Goal: Information Seeking & Learning: Check status

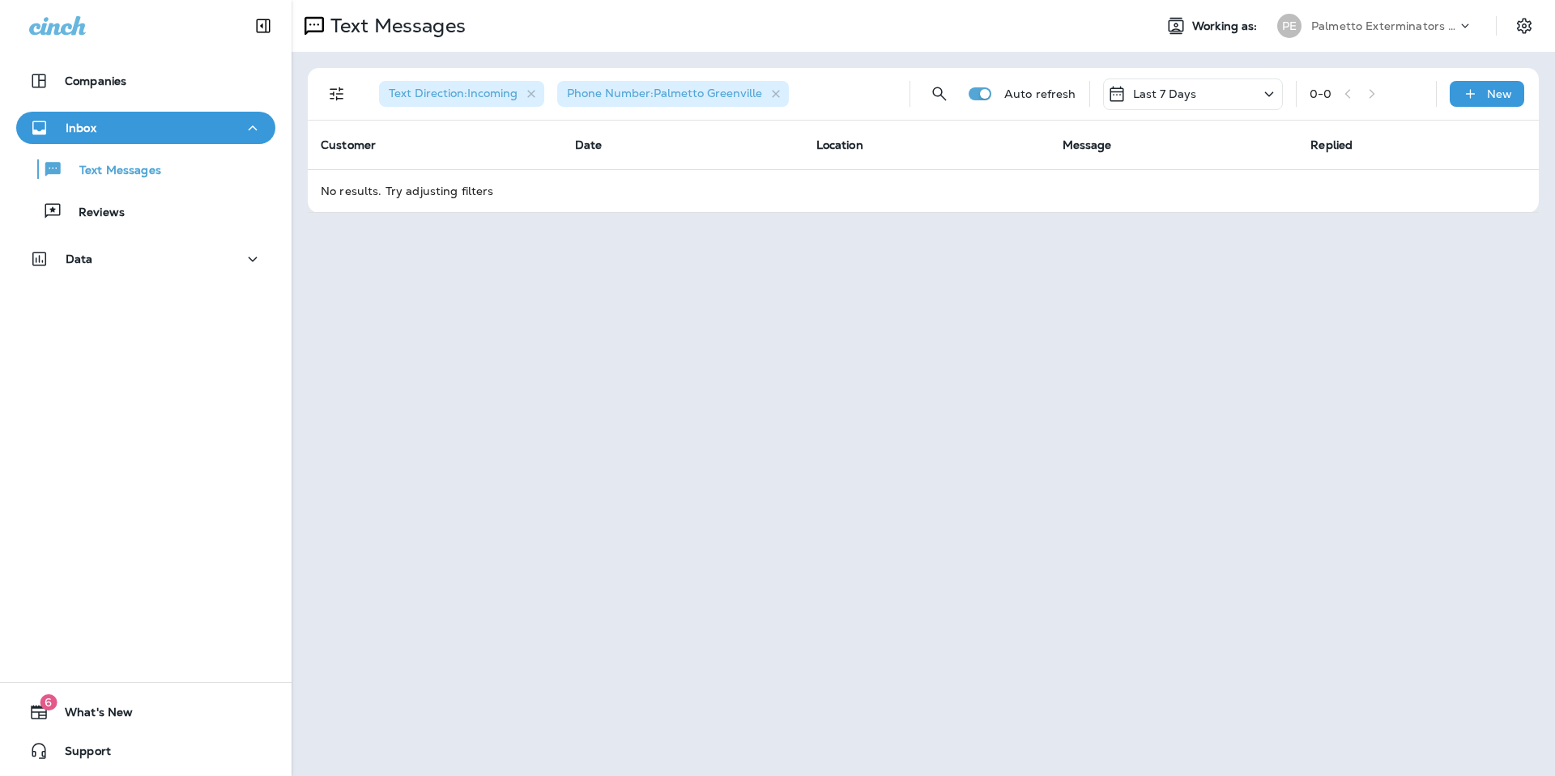
click at [259, 17] on icon "Collapse Sidebar" at bounding box center [262, 25] width 19 height 19
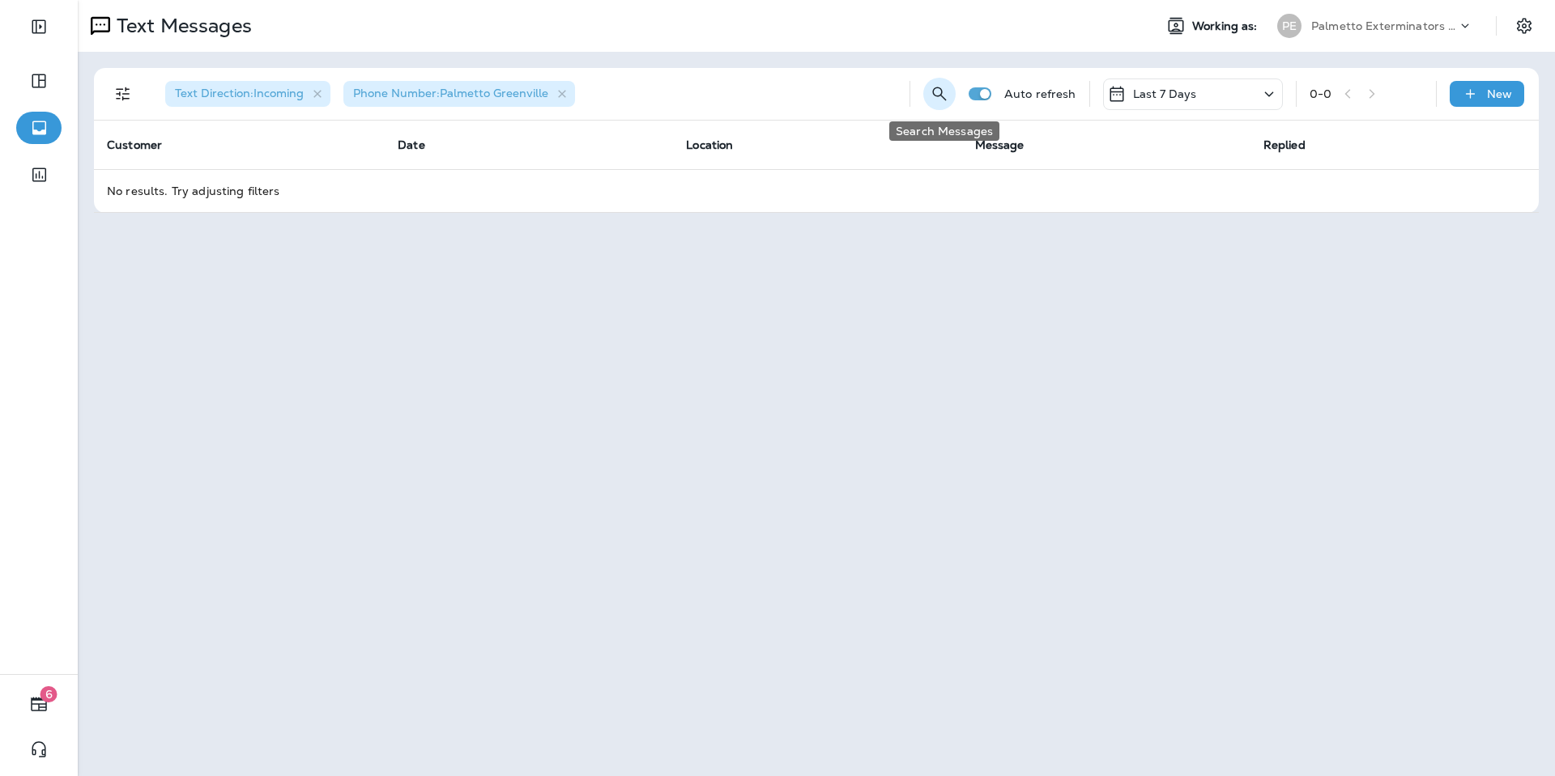
click at [938, 88] on icon "Search Messages" at bounding box center [939, 94] width 14 height 14
click at [872, 96] on input "**********" at bounding box center [852, 92] width 115 height 43
click at [819, 90] on input "**********" at bounding box center [852, 92] width 115 height 43
type input "**********"
click at [921, 93] on icon at bounding box center [915, 92] width 11 height 11
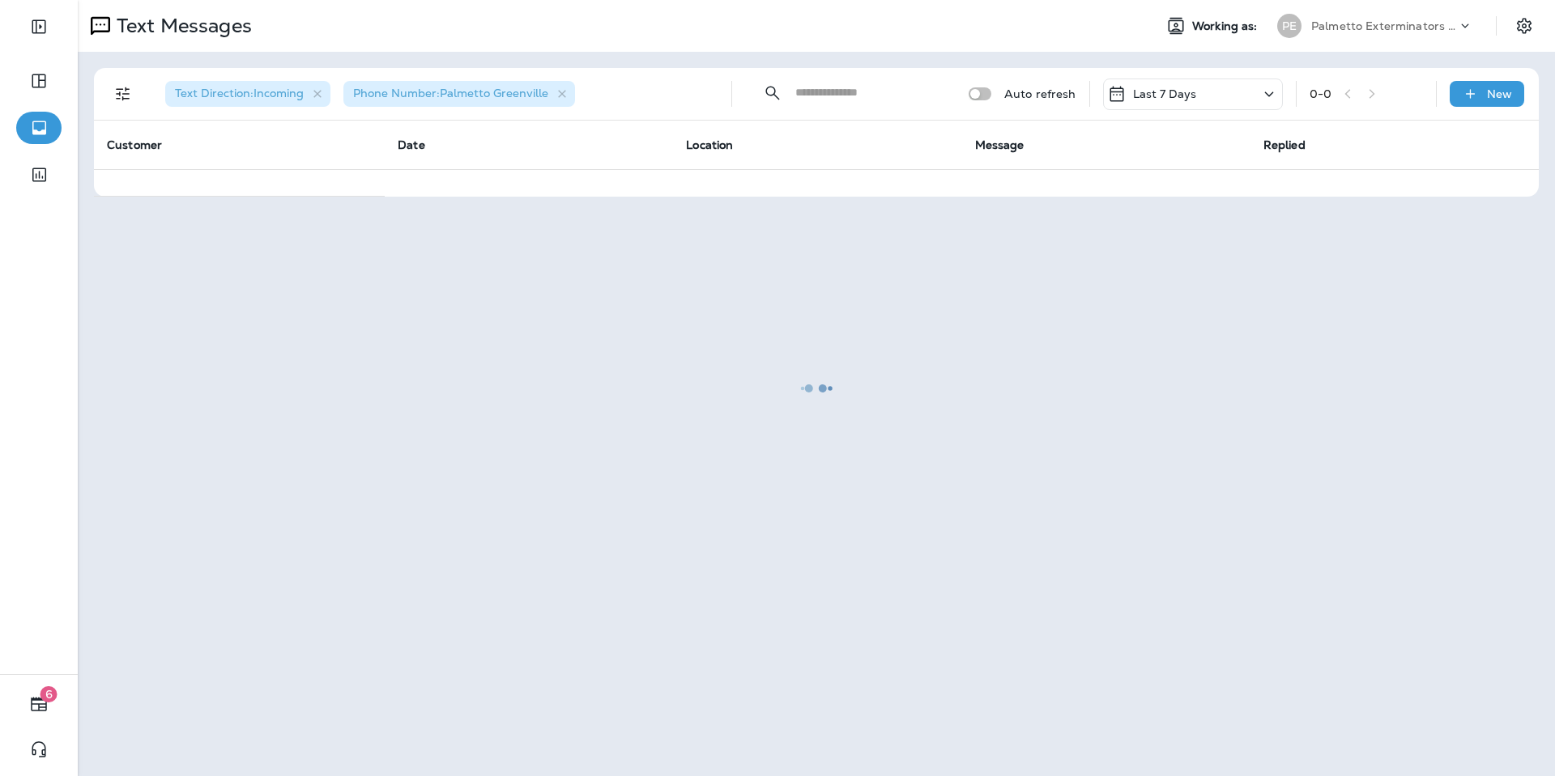
click at [1173, 91] on div at bounding box center [816, 388] width 1474 height 773
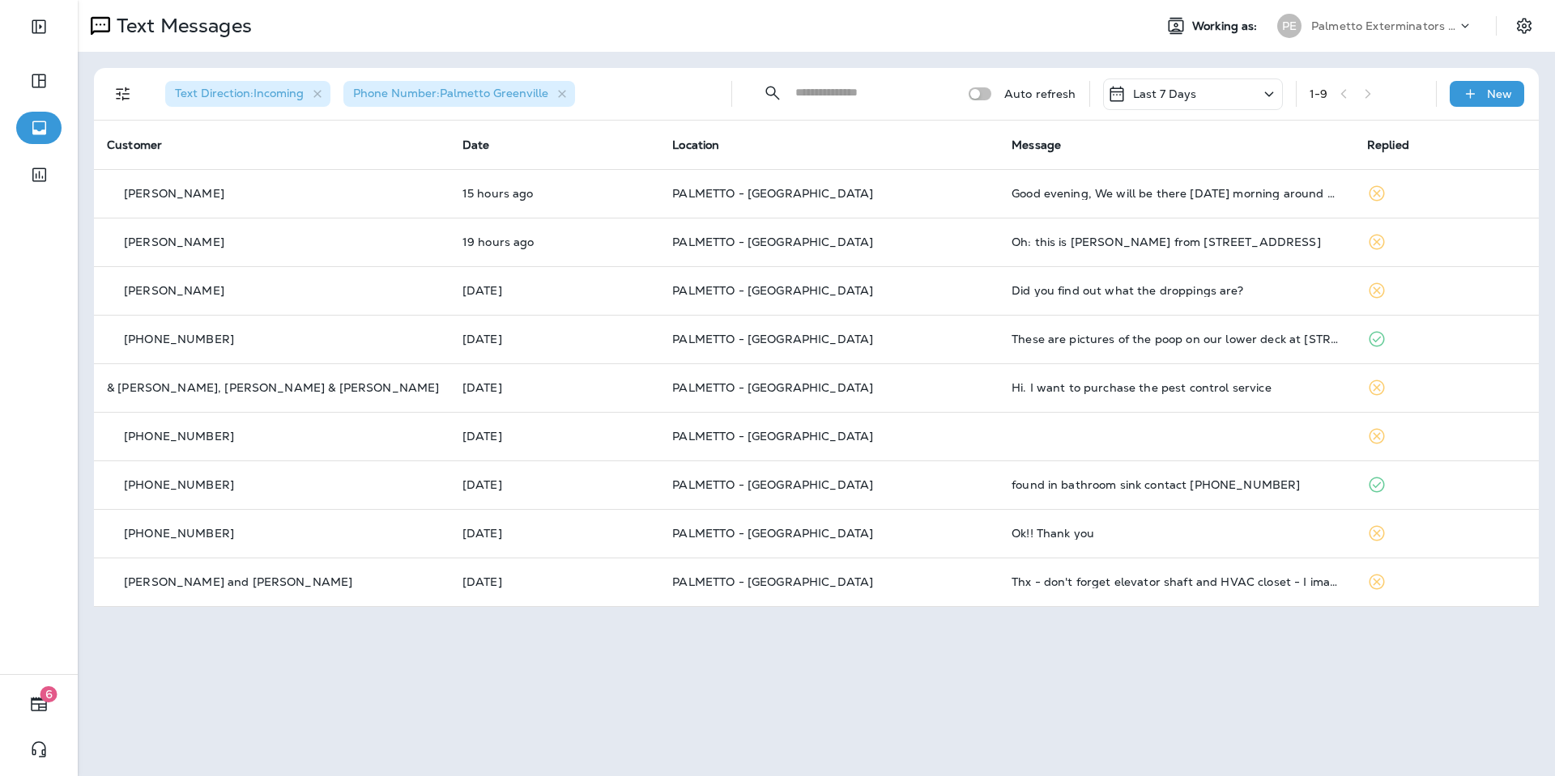
click at [1194, 92] on p "Last 7 Days" at bounding box center [1165, 93] width 64 height 13
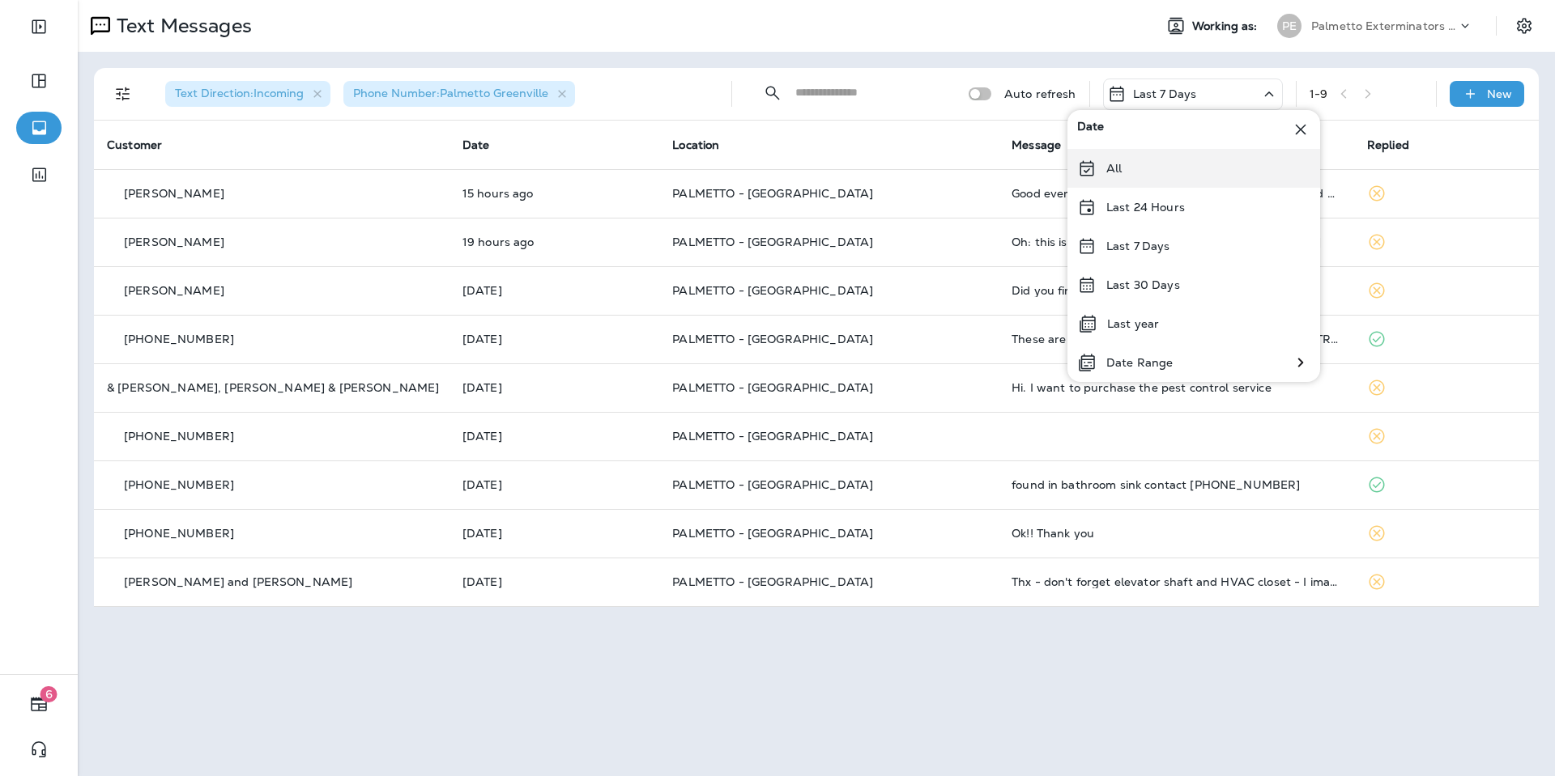
click at [1172, 162] on div "All" at bounding box center [1193, 168] width 253 height 39
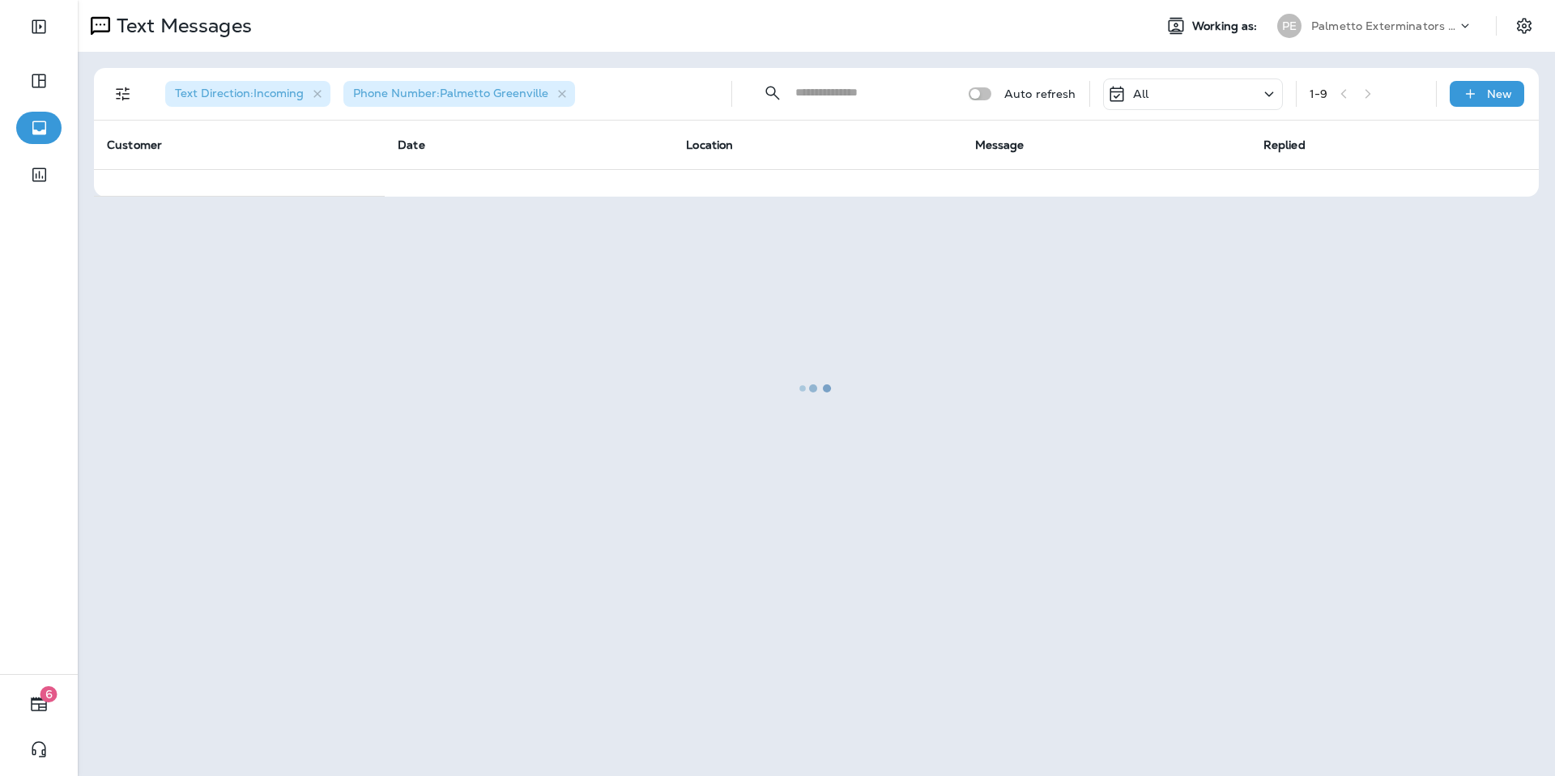
click at [814, 96] on div at bounding box center [816, 388] width 1474 height 773
click at [838, 87] on div at bounding box center [816, 388] width 1474 height 773
click at [831, 88] on div at bounding box center [816, 388] width 1474 height 773
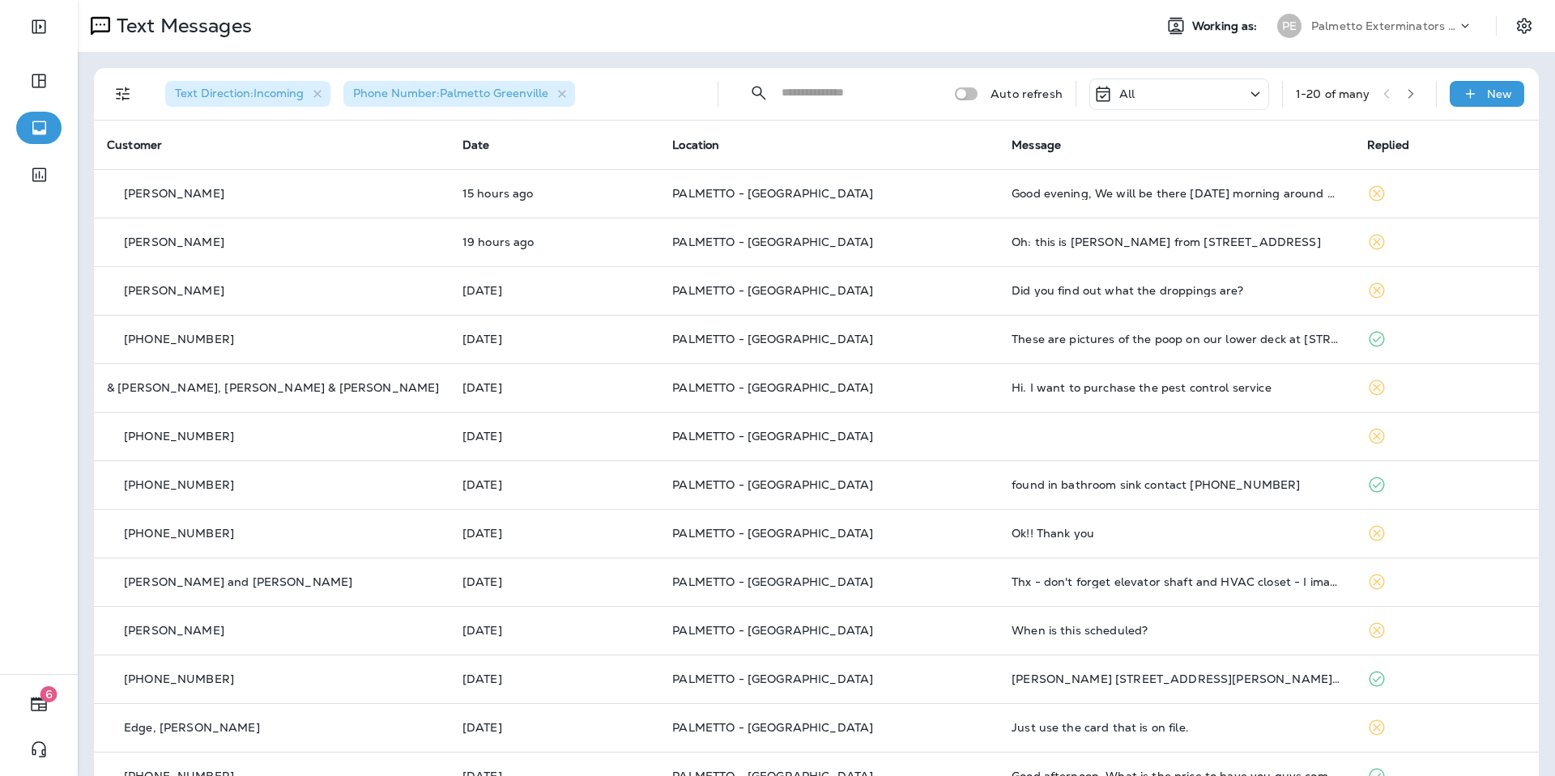
click at [840, 94] on input "text" at bounding box center [853, 92] width 144 height 43
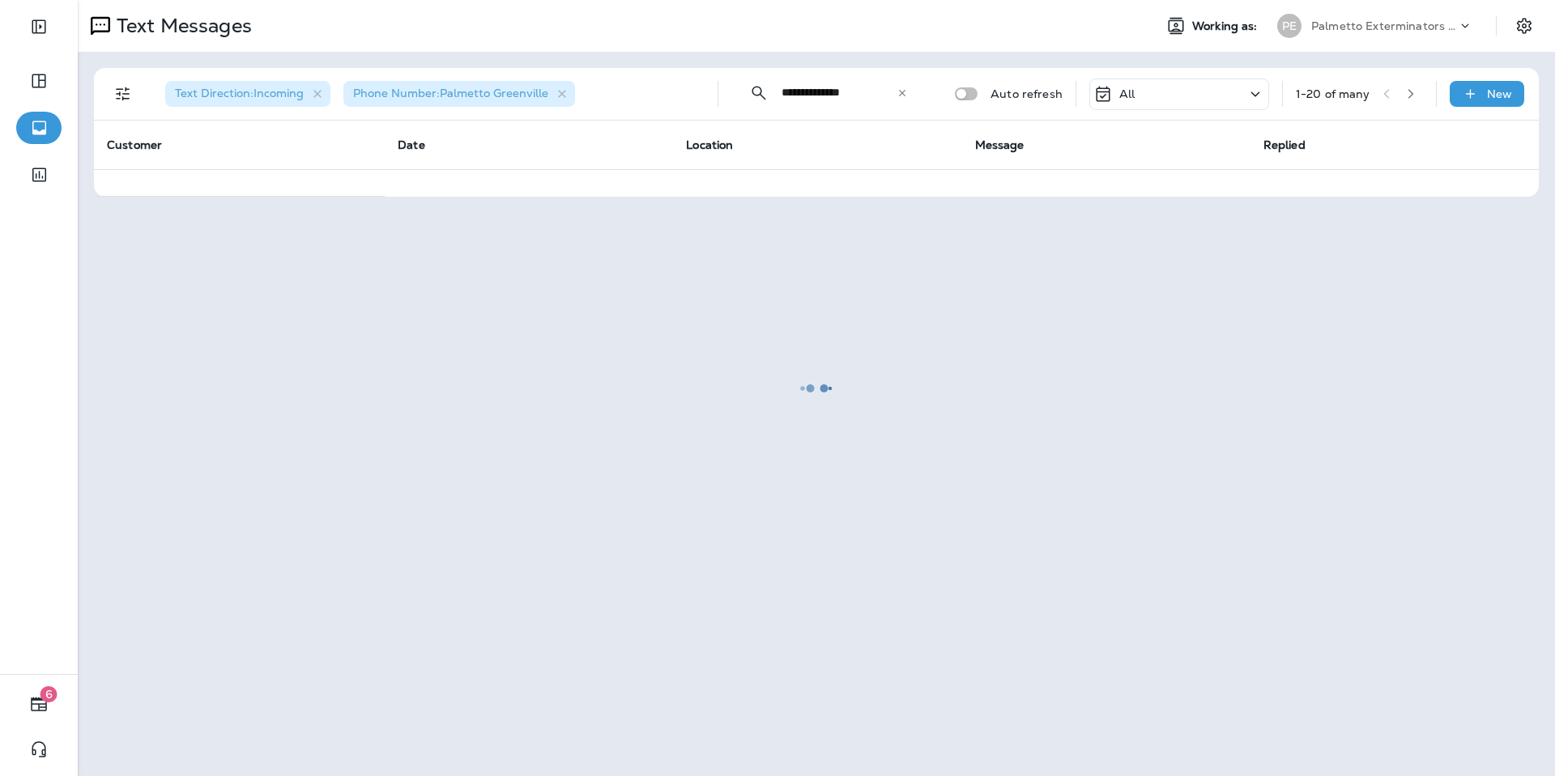
type input "**********"
click at [917, 94] on div at bounding box center [816, 388] width 1474 height 773
click at [900, 96] on div at bounding box center [816, 388] width 1474 height 773
click at [840, 87] on div at bounding box center [816, 388] width 1474 height 773
click at [895, 90] on div at bounding box center [816, 388] width 1474 height 773
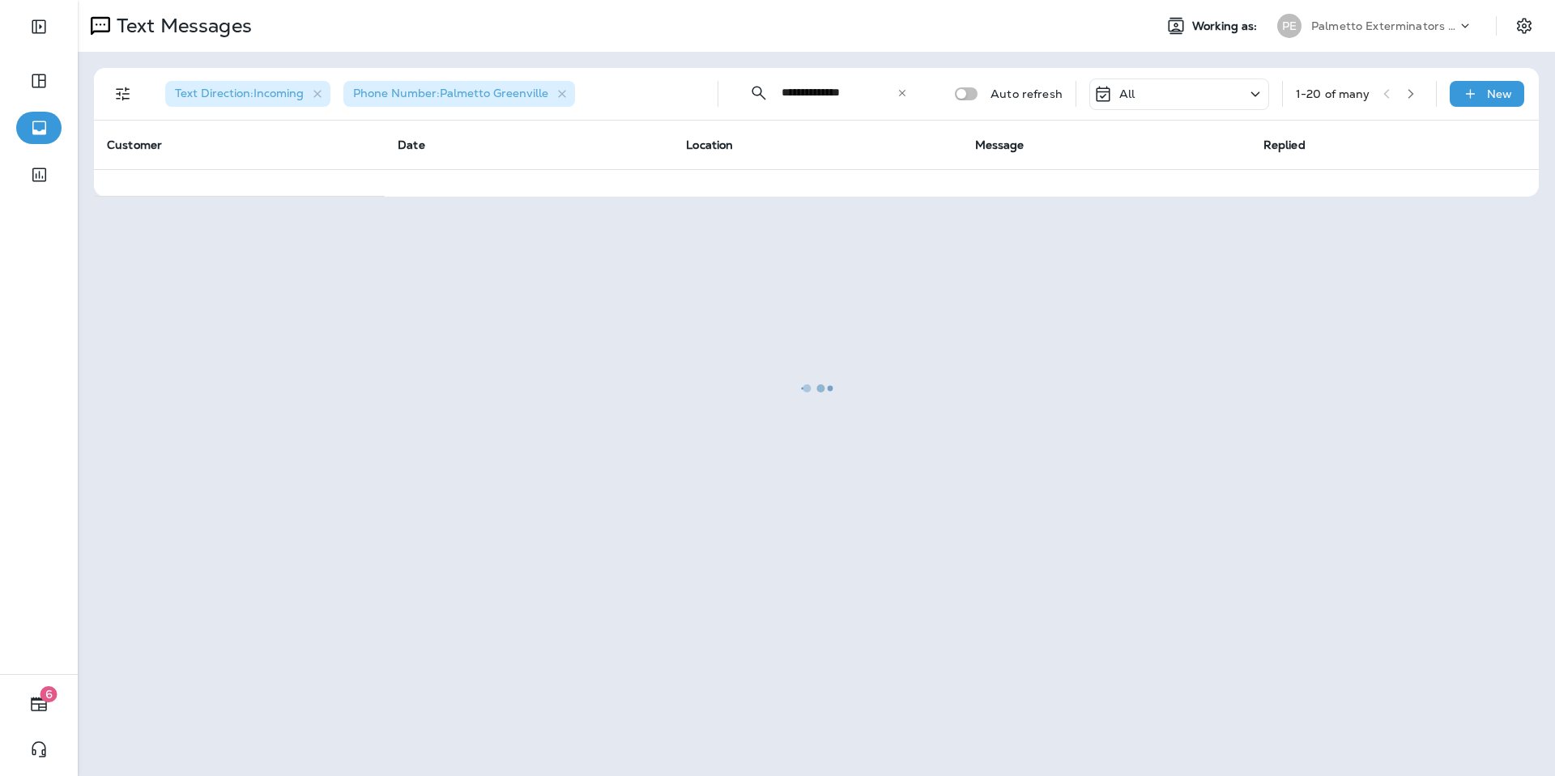
click at [1172, 87] on div at bounding box center [816, 388] width 1474 height 773
click at [1170, 93] on div at bounding box center [816, 388] width 1474 height 773
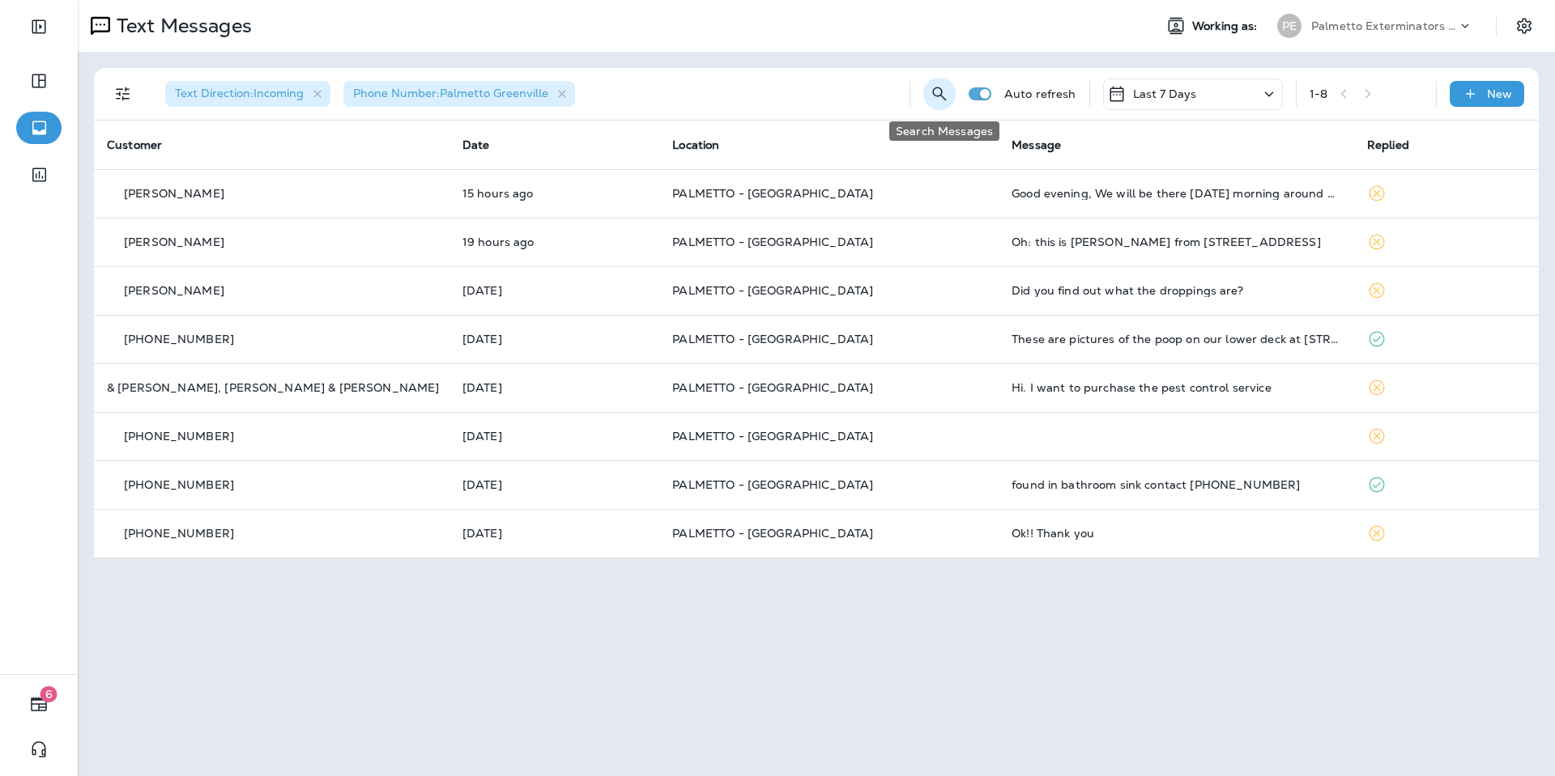
click at [947, 94] on icon "Search Messages" at bounding box center [938, 93] width 19 height 19
click at [838, 93] on input "text" at bounding box center [867, 92] width 144 height 43
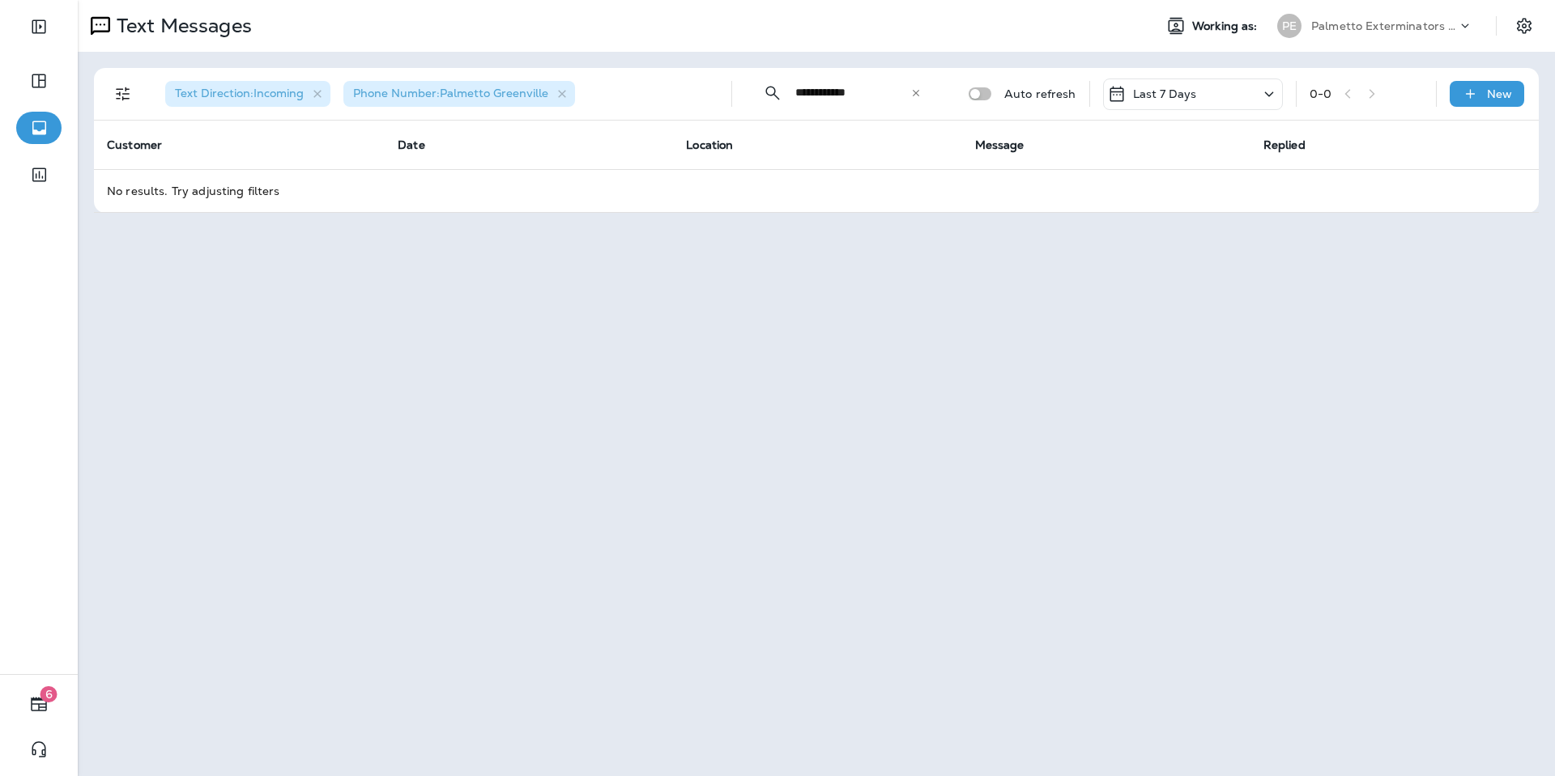
type input "**********"
click at [919, 96] on icon at bounding box center [915, 92] width 6 height 6
click at [881, 93] on input "text" at bounding box center [867, 92] width 144 height 43
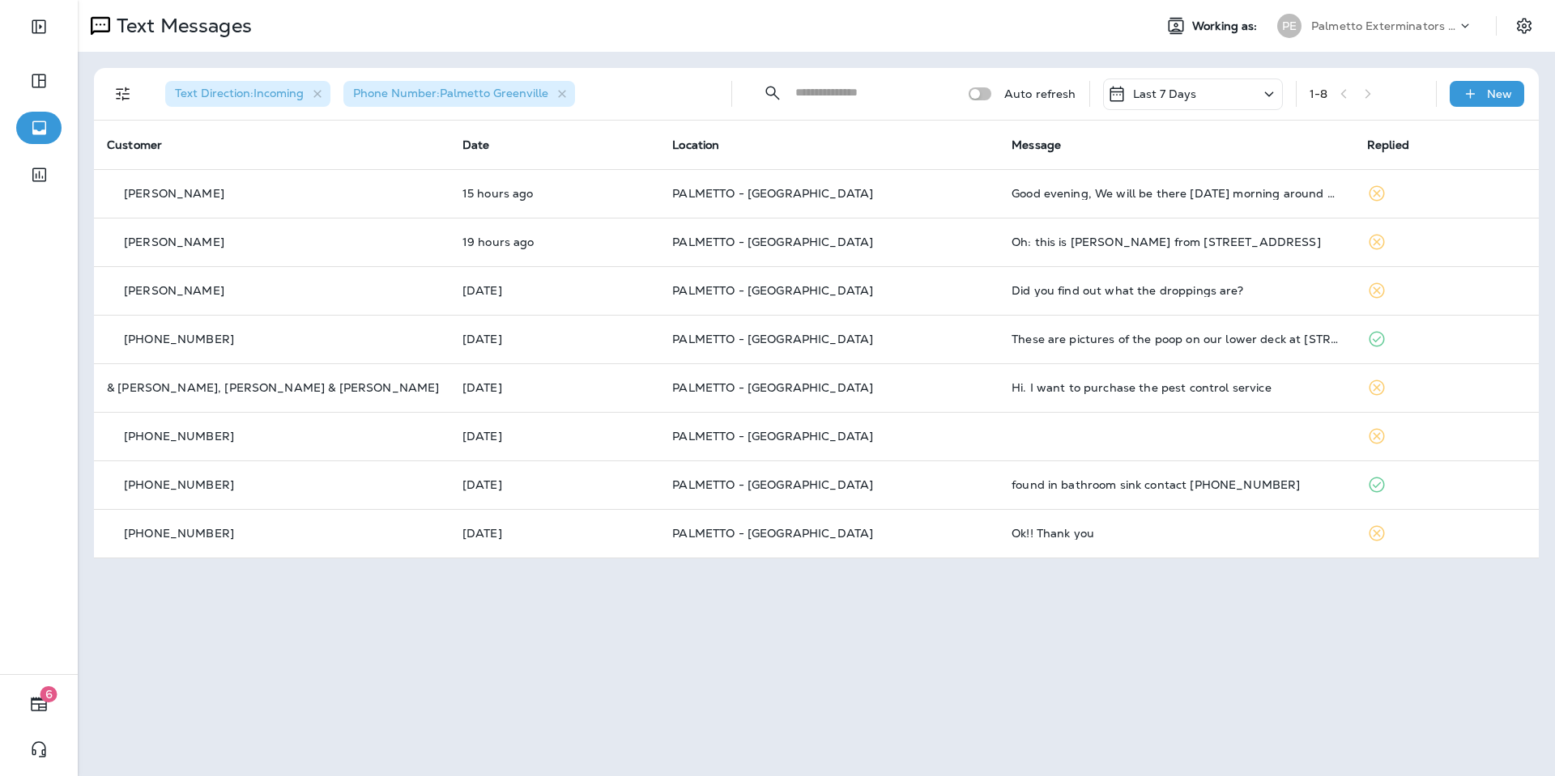
click at [831, 93] on input "text" at bounding box center [867, 92] width 144 height 43
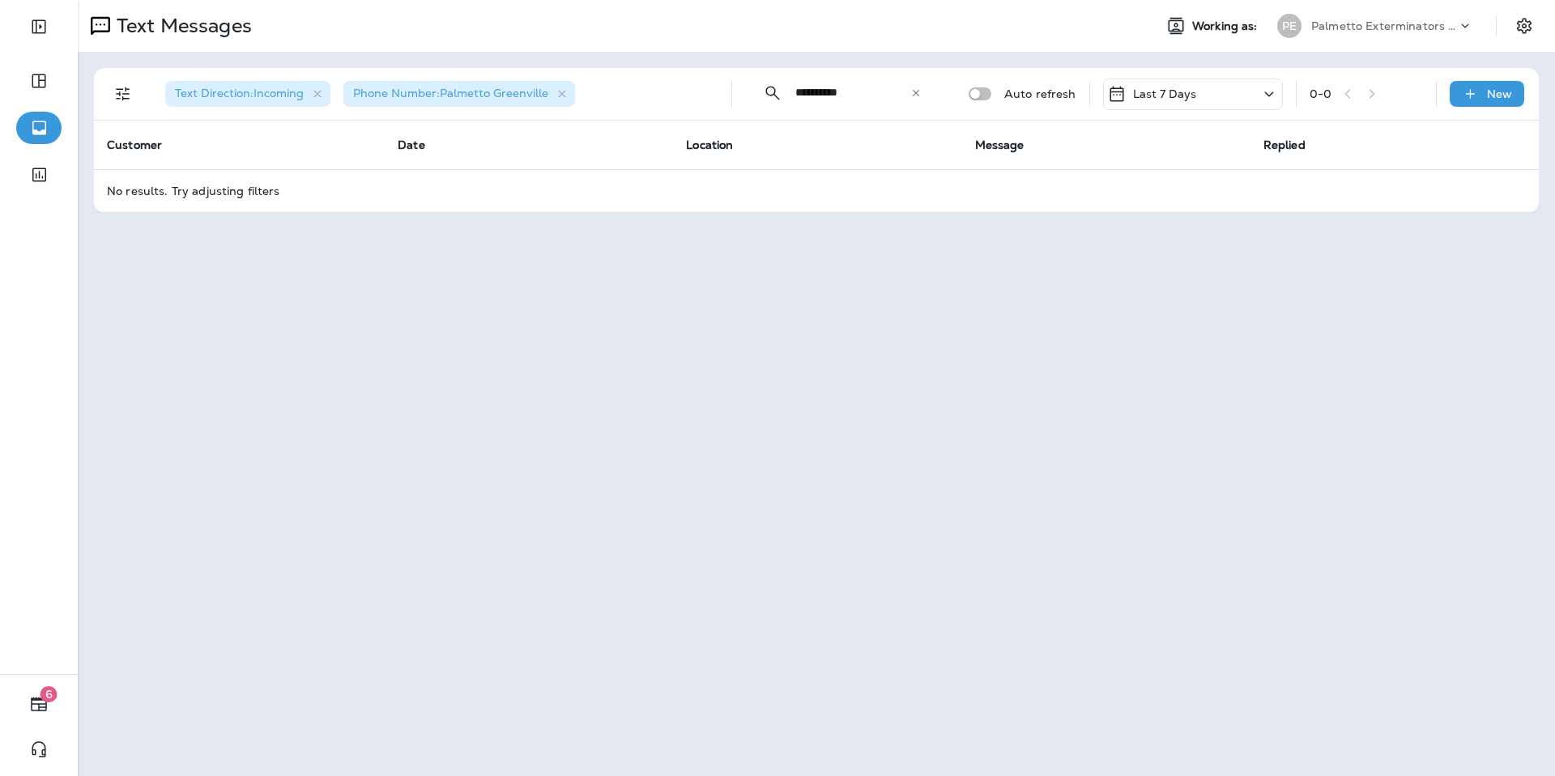
type input "**********"
click at [921, 92] on icon at bounding box center [915, 92] width 11 height 11
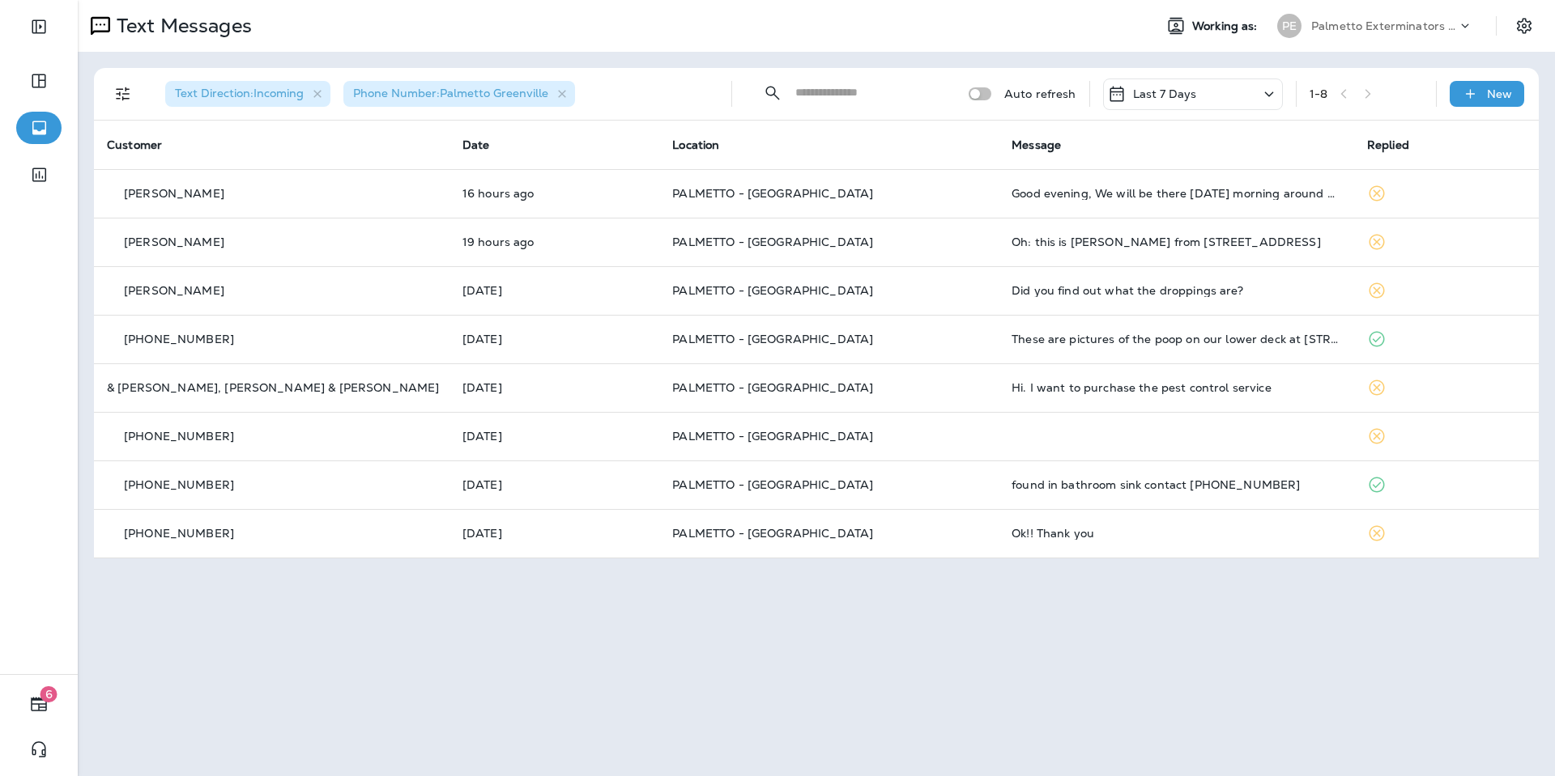
click at [818, 91] on input "text" at bounding box center [867, 92] width 144 height 43
click at [55, 705] on button "6" at bounding box center [38, 704] width 45 height 32
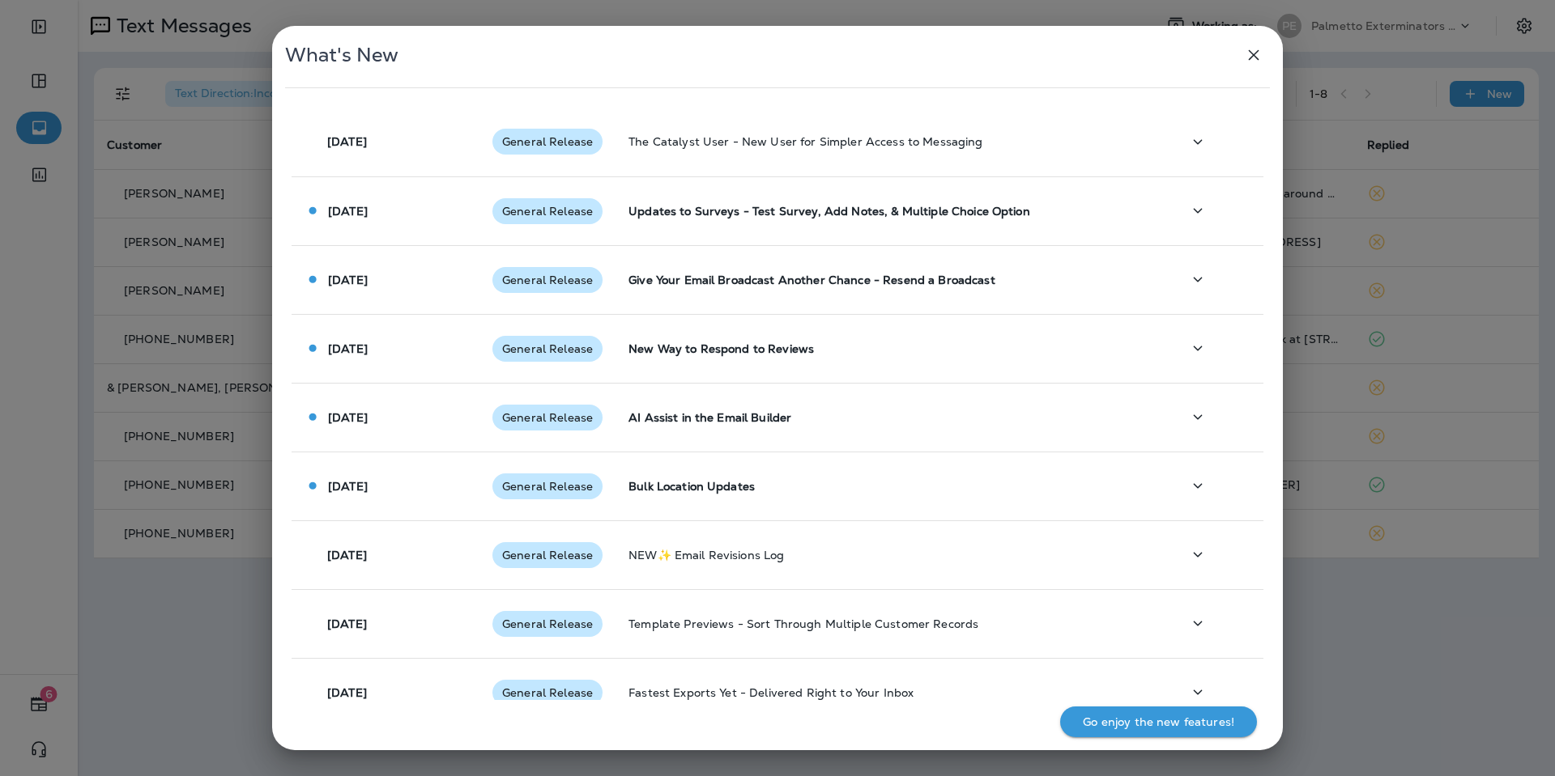
click at [1254, 55] on icon "button" at bounding box center [1253, 55] width 11 height 11
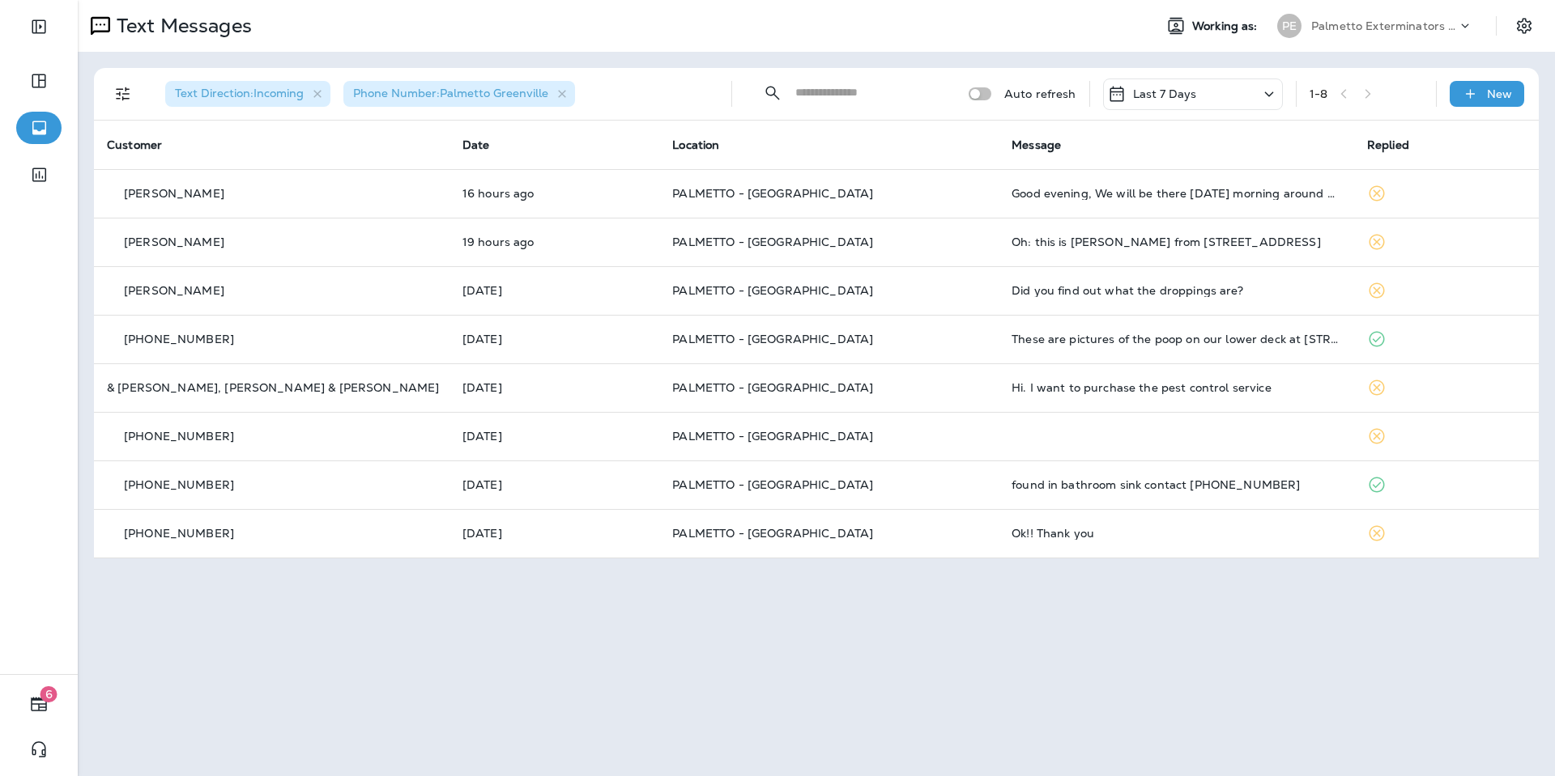
click at [874, 86] on input "text" at bounding box center [867, 92] width 144 height 43
click at [853, 96] on input "text" at bounding box center [867, 92] width 144 height 43
type input "**********"
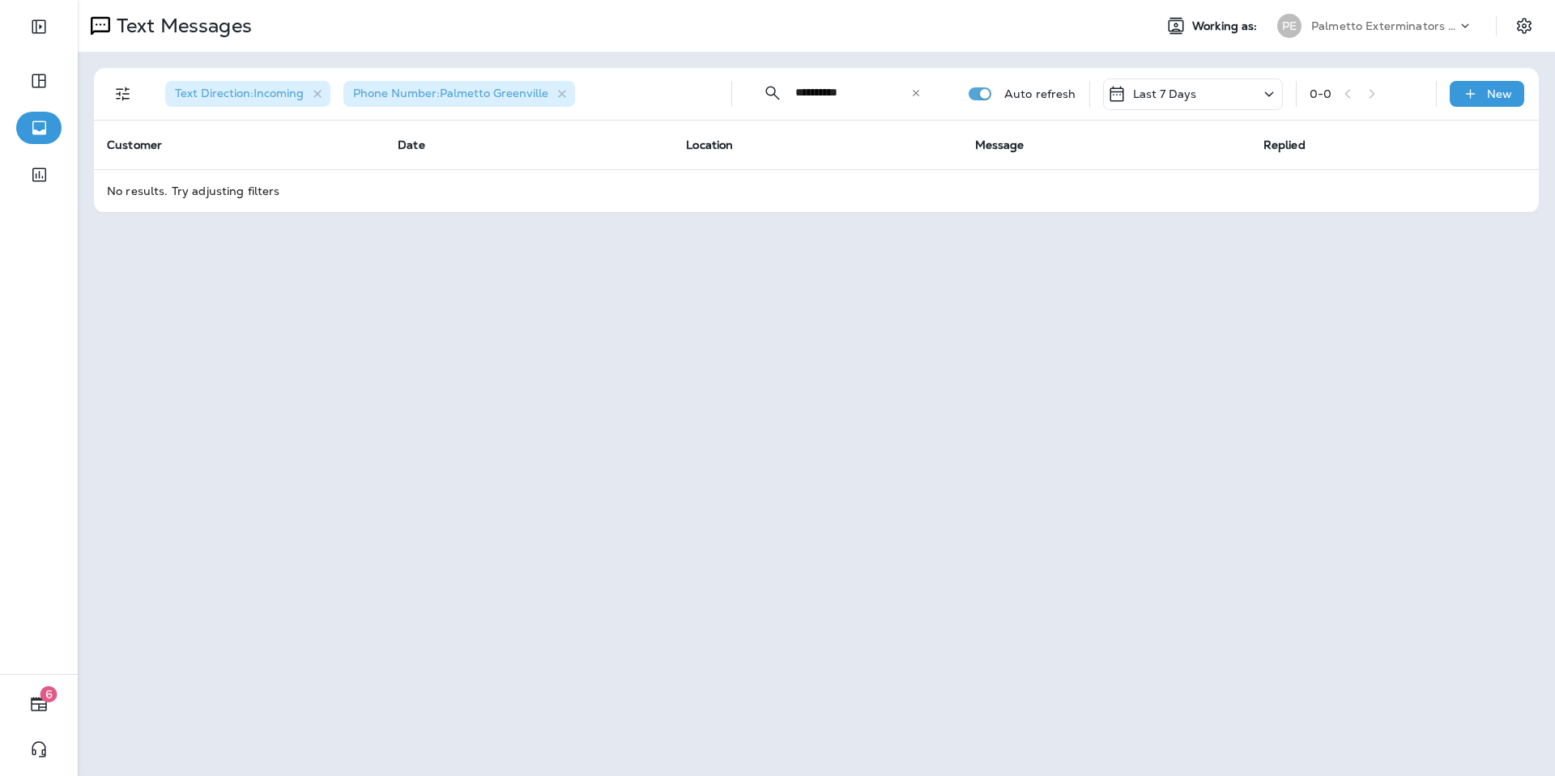
click at [1205, 99] on div "Last 7 Days" at bounding box center [1193, 95] width 180 height 32
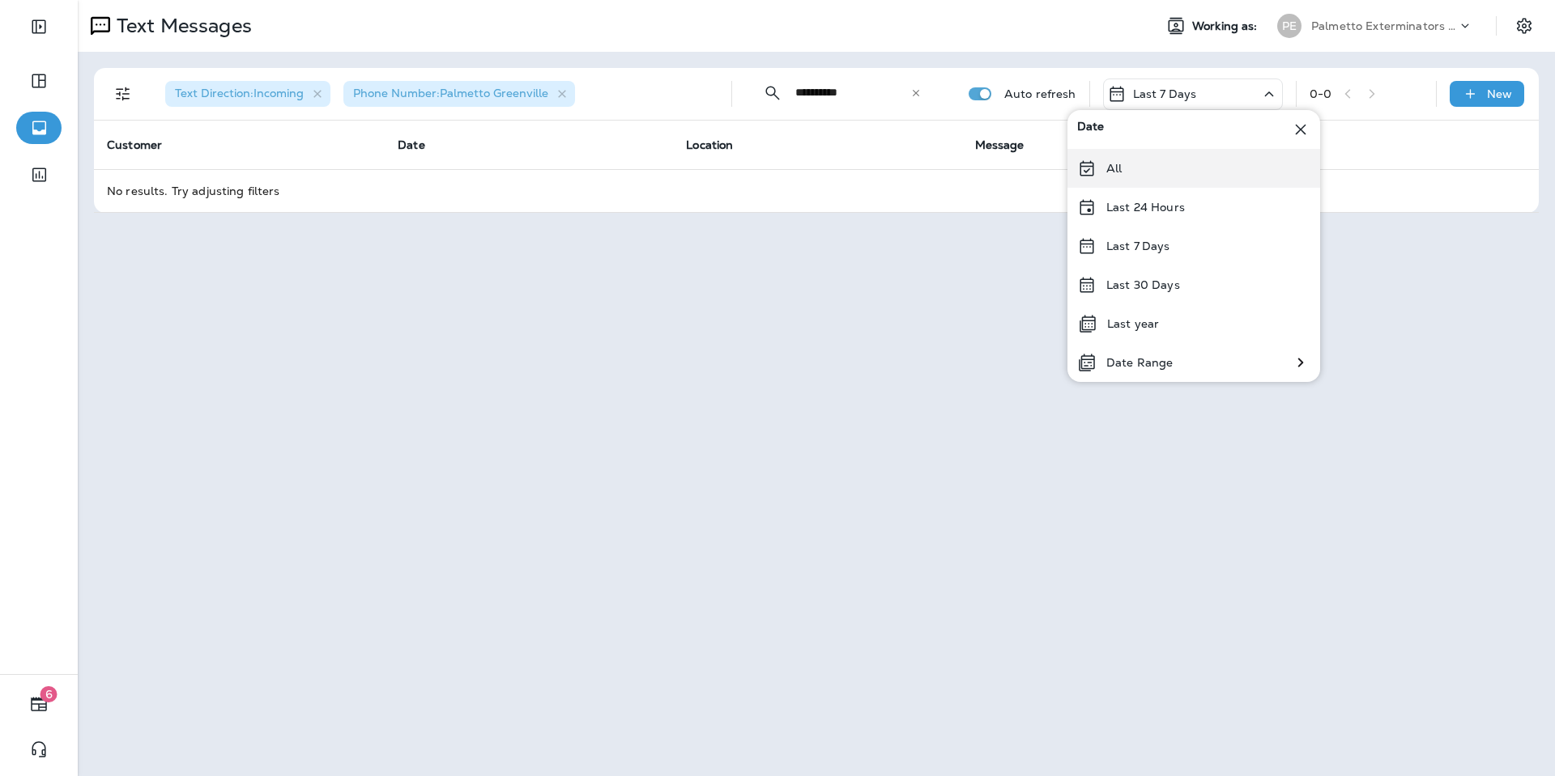
click at [1183, 164] on div "All" at bounding box center [1193, 168] width 253 height 39
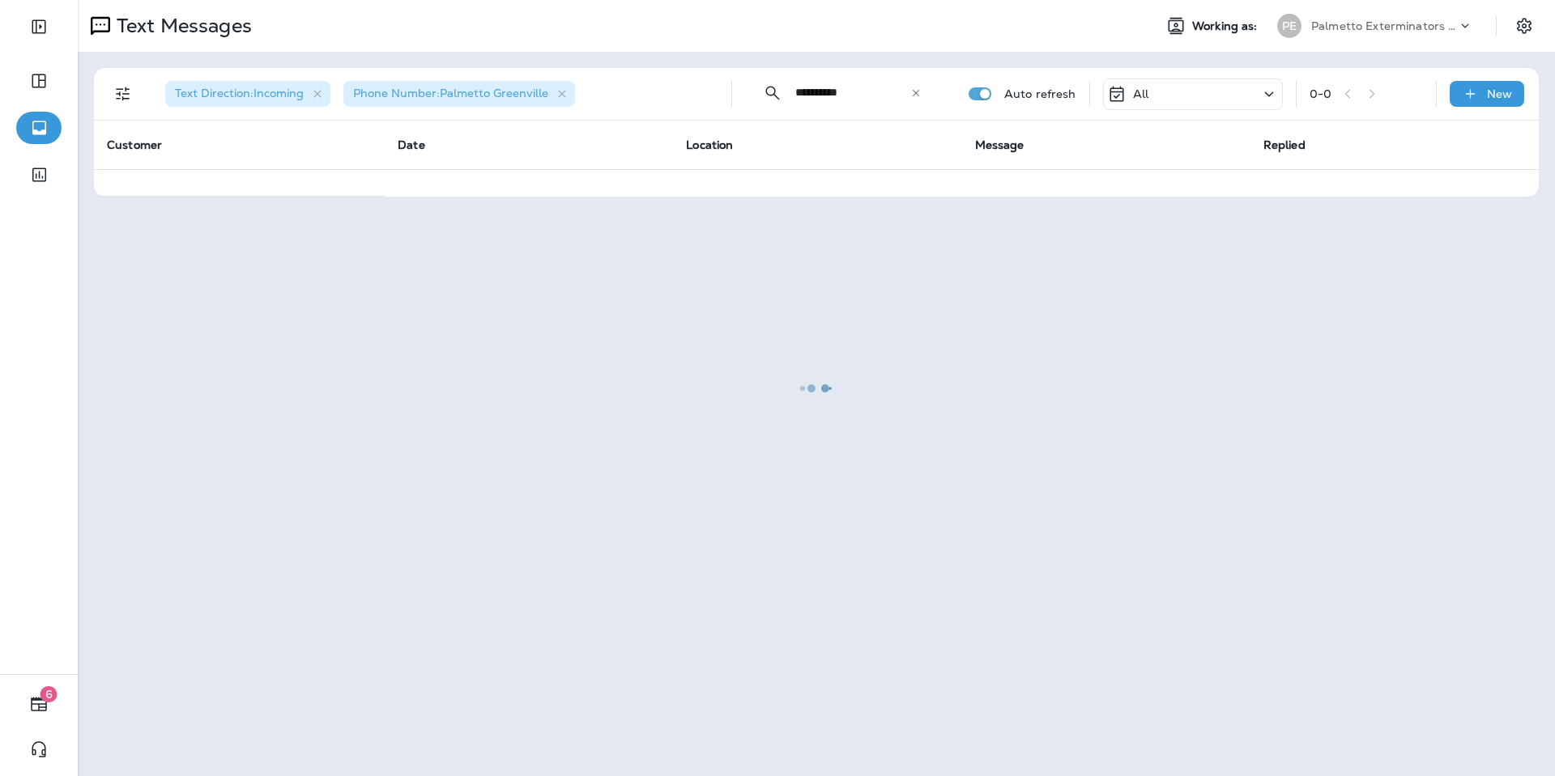
click at [917, 97] on div at bounding box center [816, 388] width 1474 height 773
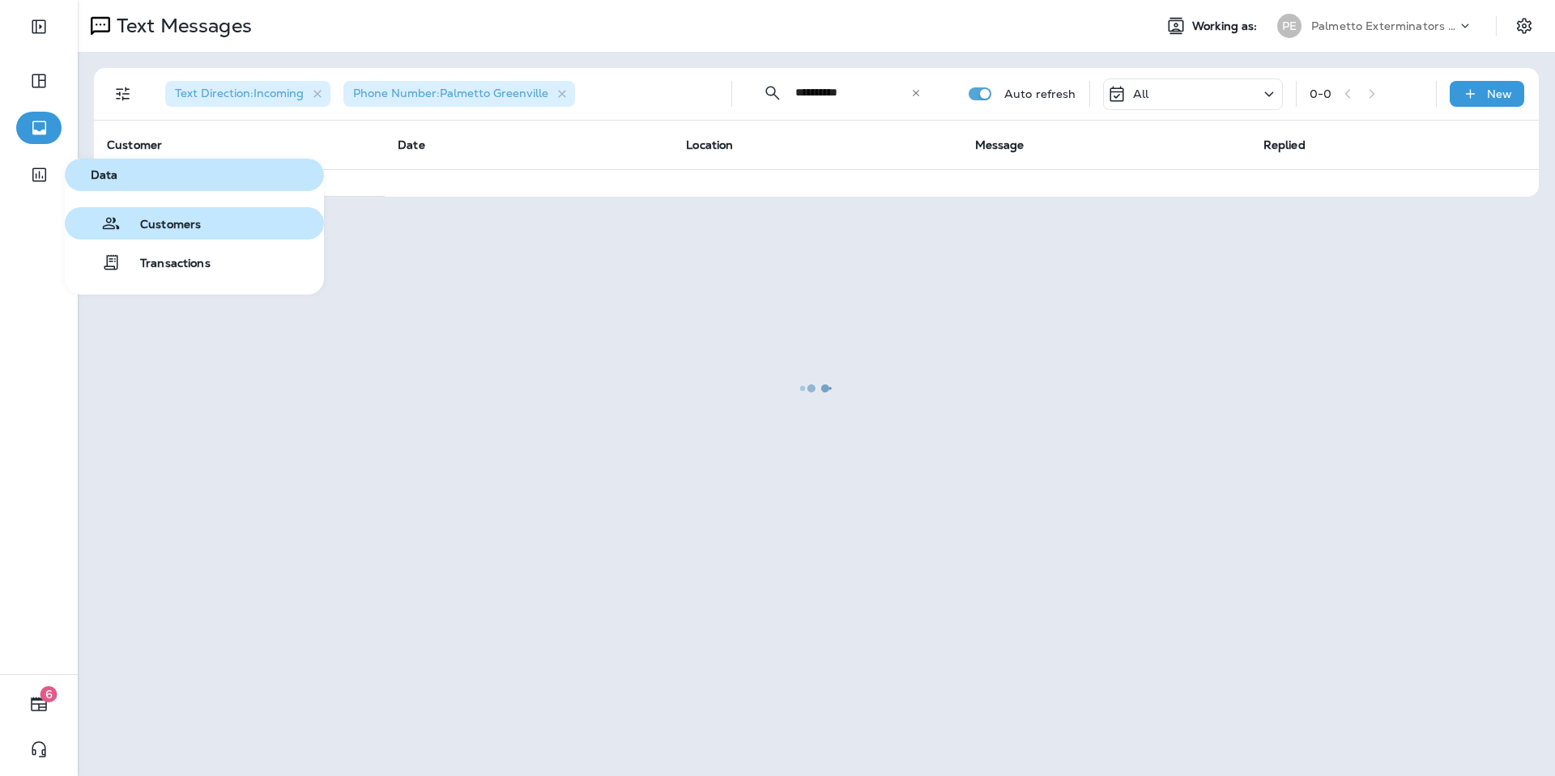
click at [121, 226] on span "Customers" at bounding box center [161, 225] width 80 height 15
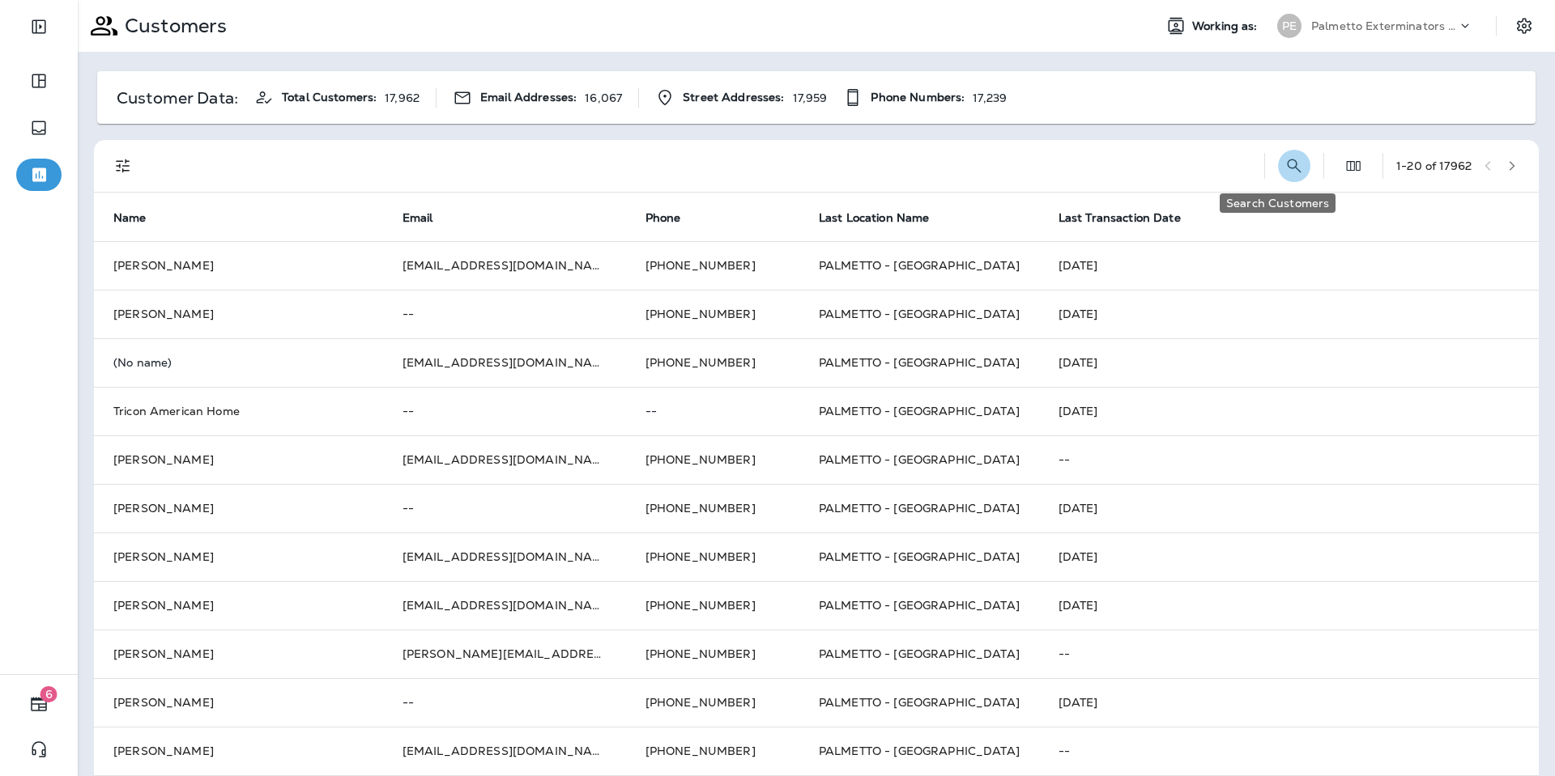
click at [1284, 165] on icon "Search Customers" at bounding box center [1293, 165] width 19 height 19
click at [1146, 164] on input "text" at bounding box center [1209, 164] width 168 height 43
type input "**********"
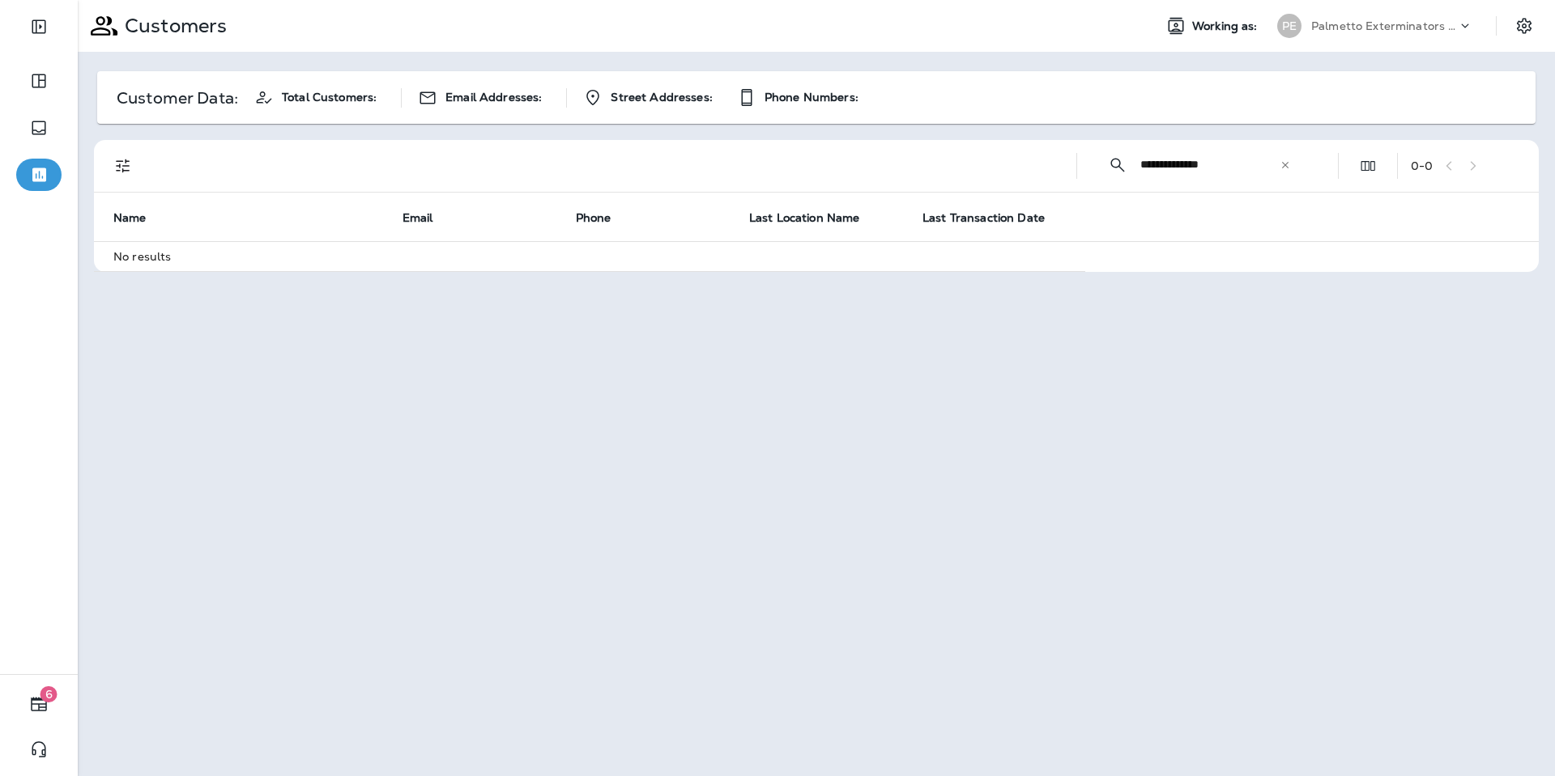
click at [1284, 172] on div "​" at bounding box center [1284, 165] width 11 height 16
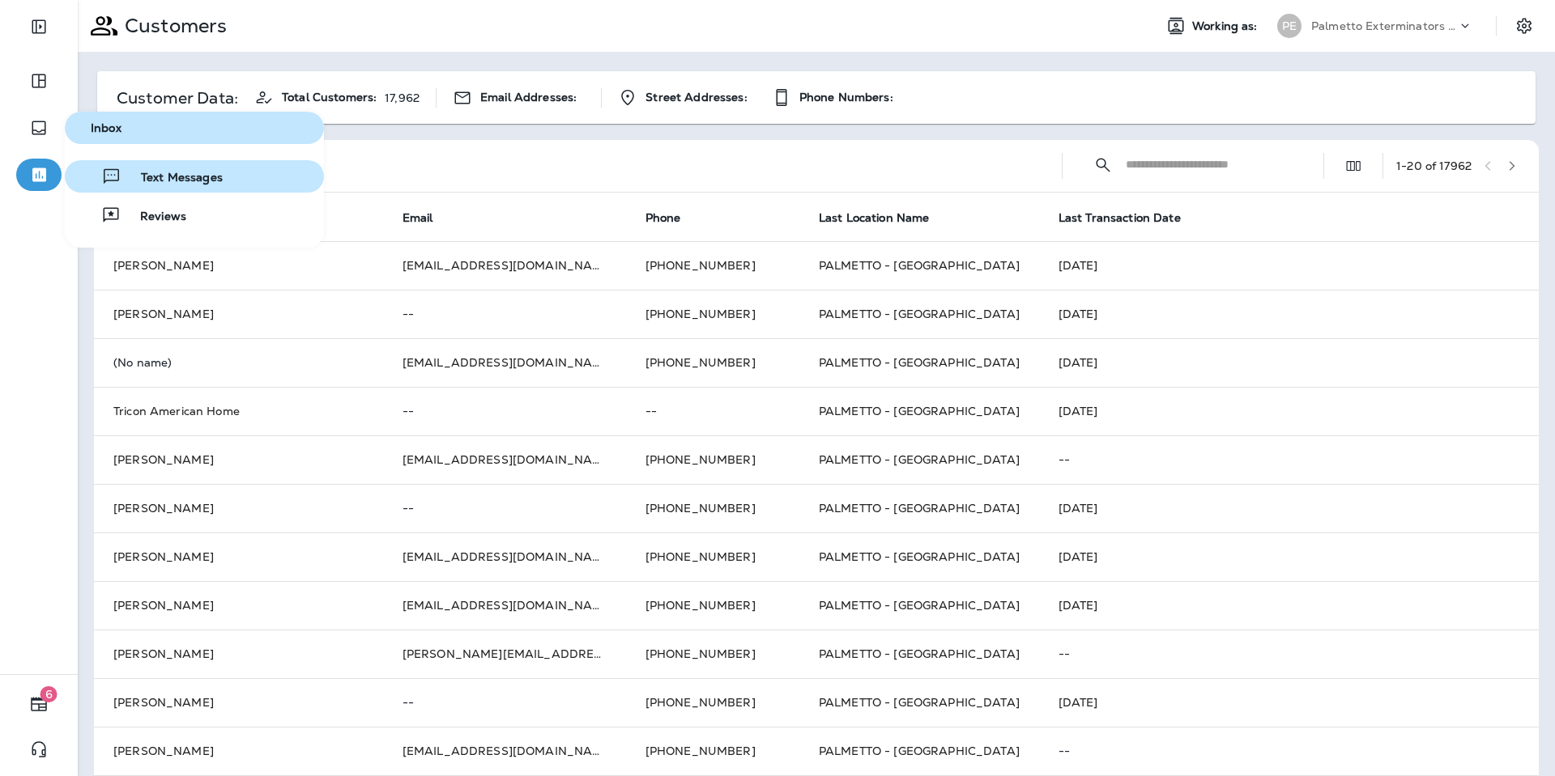
click at [168, 172] on span "Text Messages" at bounding box center [171, 178] width 101 height 15
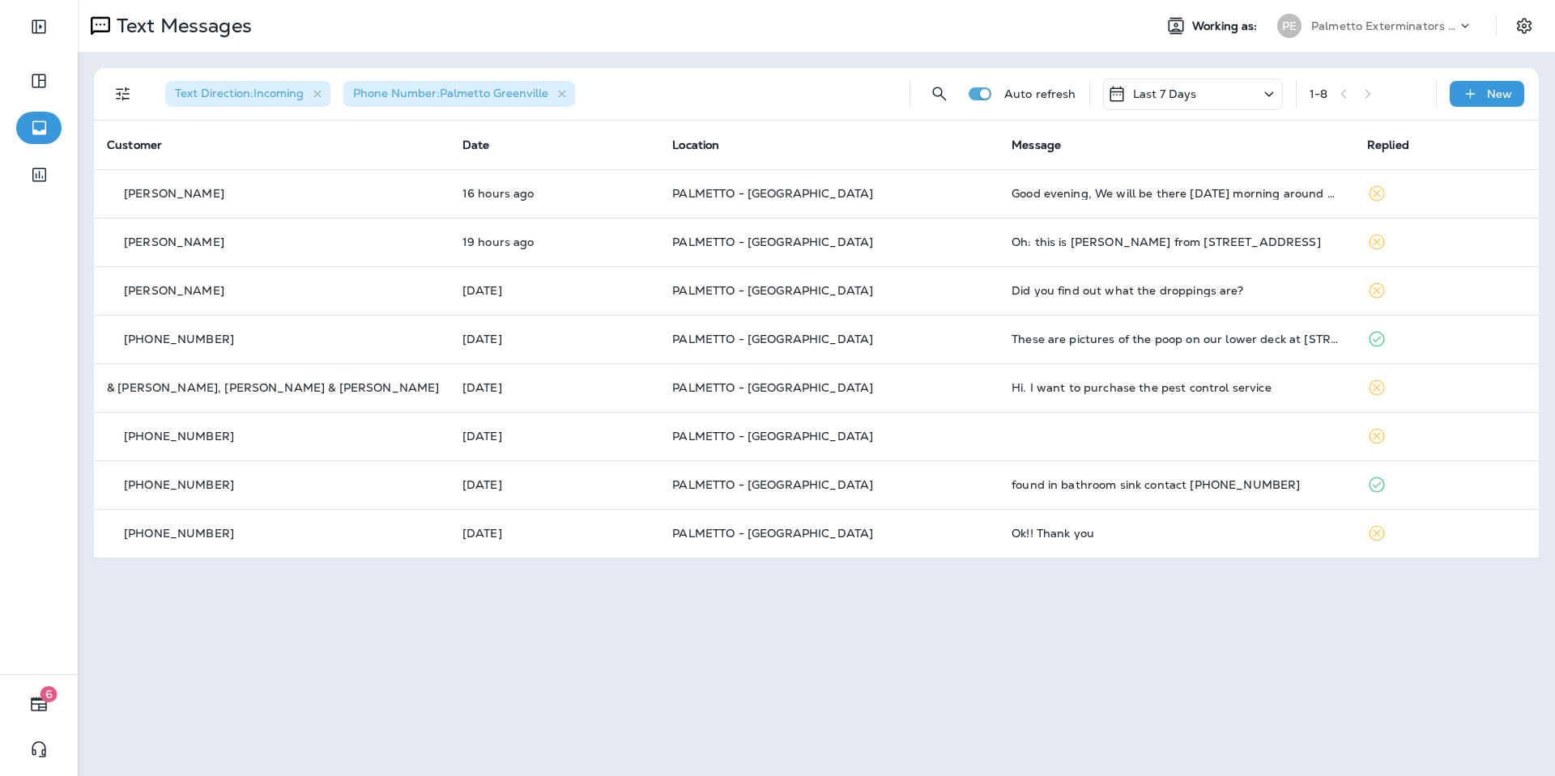
click at [1210, 104] on div "Last 7 Days" at bounding box center [1193, 95] width 180 height 32
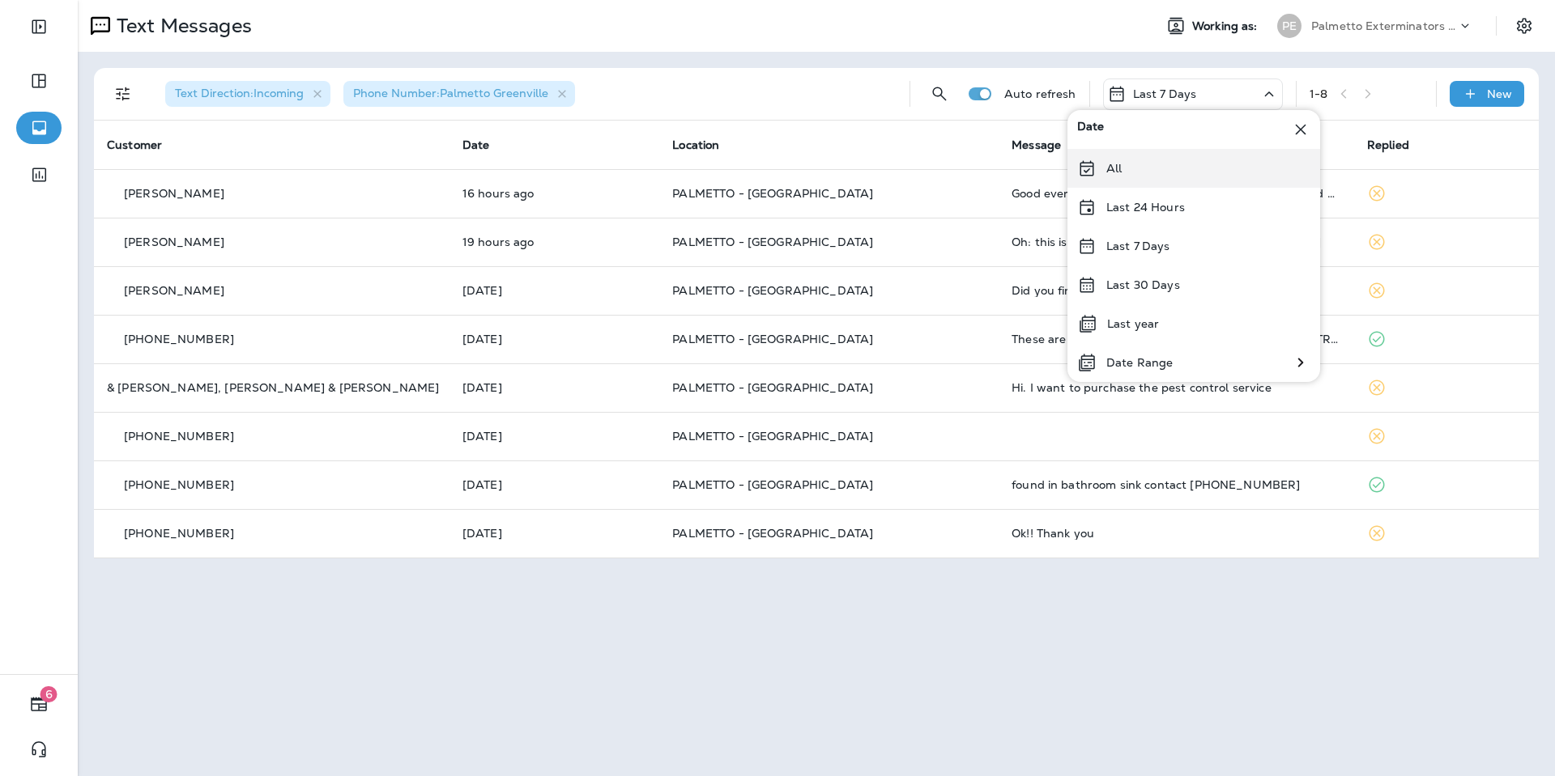
click at [1202, 179] on div "All" at bounding box center [1193, 168] width 253 height 39
